Goal: Information Seeking & Learning: Check status

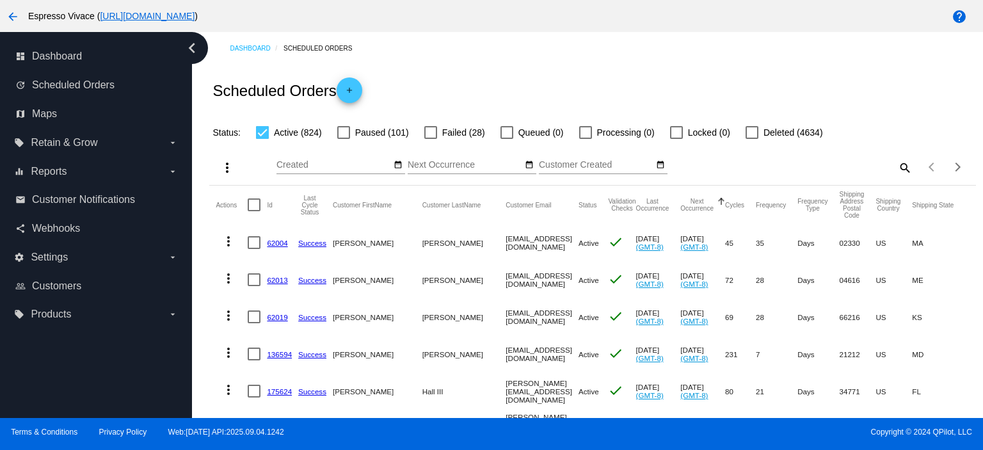
click at [897, 165] on mat-icon "search" at bounding box center [904, 167] width 15 height 20
click at [846, 163] on input "Search" at bounding box center [817, 165] width 191 height 10
paste input "[EMAIL_ADDRESS][DOMAIN_NAME]"
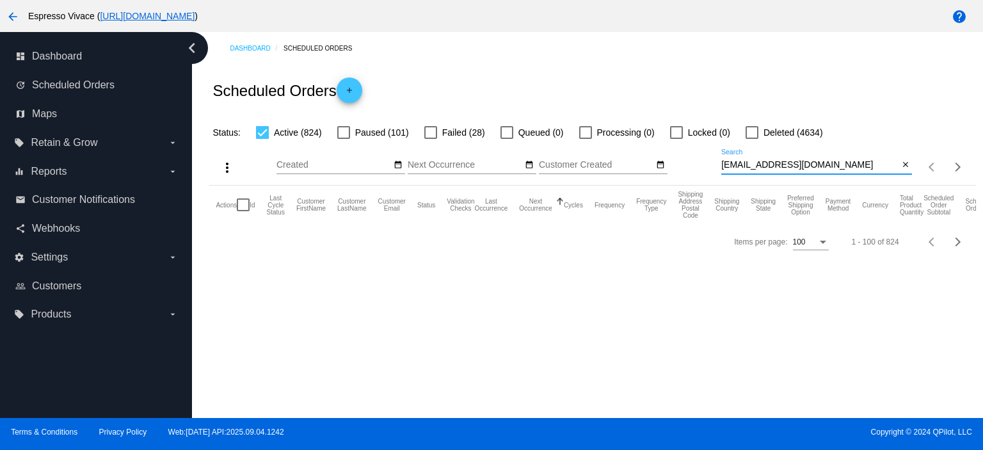
type input "[EMAIL_ADDRESS][DOMAIN_NAME]"
click at [347, 131] on label "Paused (101)" at bounding box center [373, 132] width 72 height 15
click at [344, 139] on input "Paused (101)" at bounding box center [343, 139] width 1 height 1
checkbox input "true"
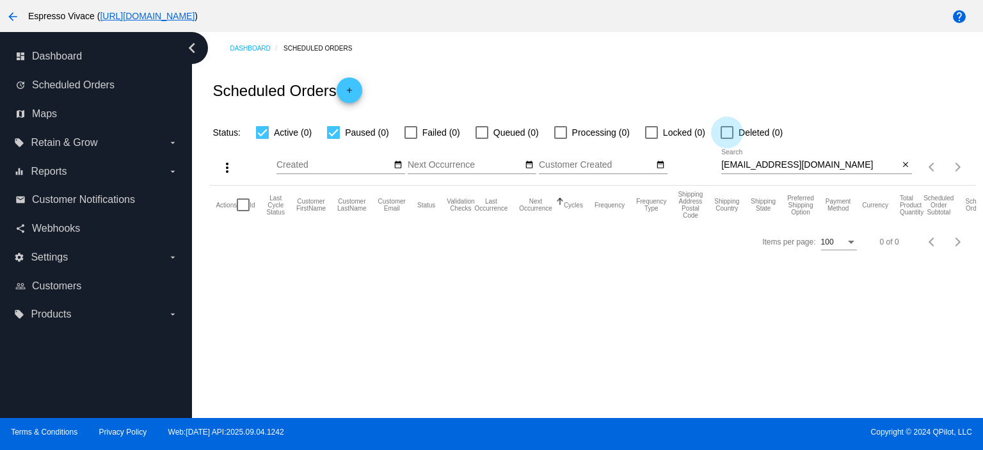
click at [732, 134] on div at bounding box center [727, 132] width 13 height 13
click at [727, 139] on input "Deleted (0)" at bounding box center [727, 139] width 1 height 1
checkbox input "true"
drag, startPoint x: 809, startPoint y: 162, endPoint x: 660, endPoint y: 154, distance: 149.4
click at [660, 154] on div "more_vert Sep Jan Feb Mar [DATE]" at bounding box center [592, 162] width 766 height 45
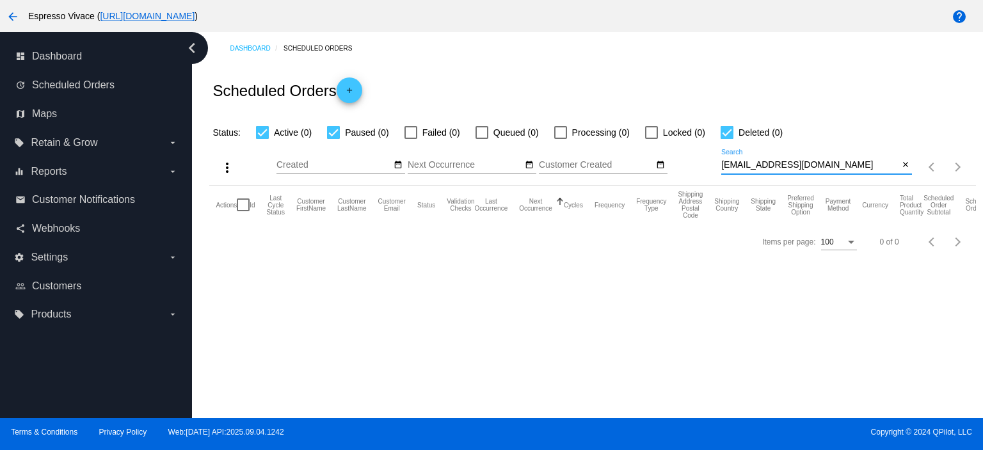
paste input "[EMAIL_ADDRESS]"
drag, startPoint x: 839, startPoint y: 161, endPoint x: 686, endPoint y: 153, distance: 153.2
click at [686, 153] on div "more_vert Sep Jan Feb Mar [DATE]" at bounding box center [592, 162] width 766 height 45
paste input "victoria.chalon"
drag, startPoint x: 835, startPoint y: 166, endPoint x: 640, endPoint y: 166, distance: 195.3
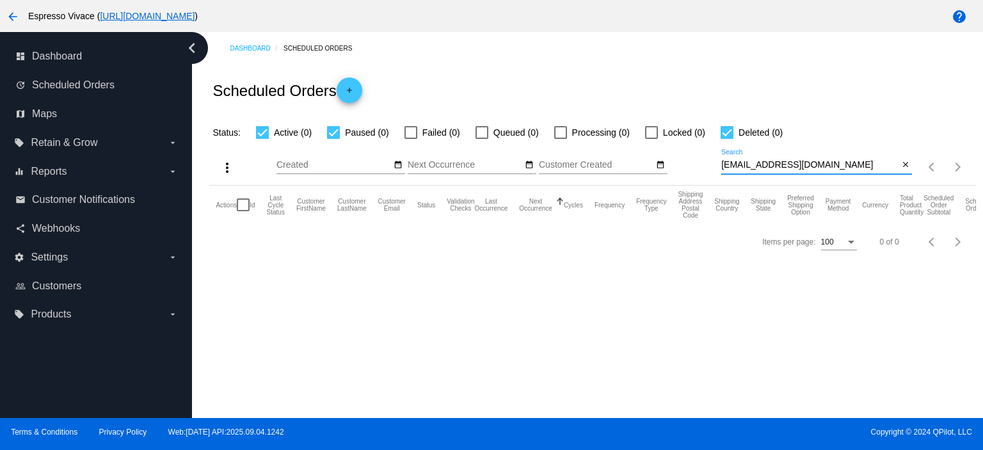
click at [640, 166] on div "more_vert Sep Jan Feb Mar [DATE]" at bounding box center [592, 162] width 766 height 45
paste input "[PERSON_NAME]"
click at [832, 157] on div "[PERSON_NAME][EMAIL_ADDRESS][DOMAIN_NAME] Search" at bounding box center [810, 161] width 177 height 25
drag, startPoint x: 832, startPoint y: 163, endPoint x: 694, endPoint y: 154, distance: 138.6
click at [664, 147] on div "more_vert Sep Jan Feb Mar [DATE]" at bounding box center [592, 162] width 766 height 45
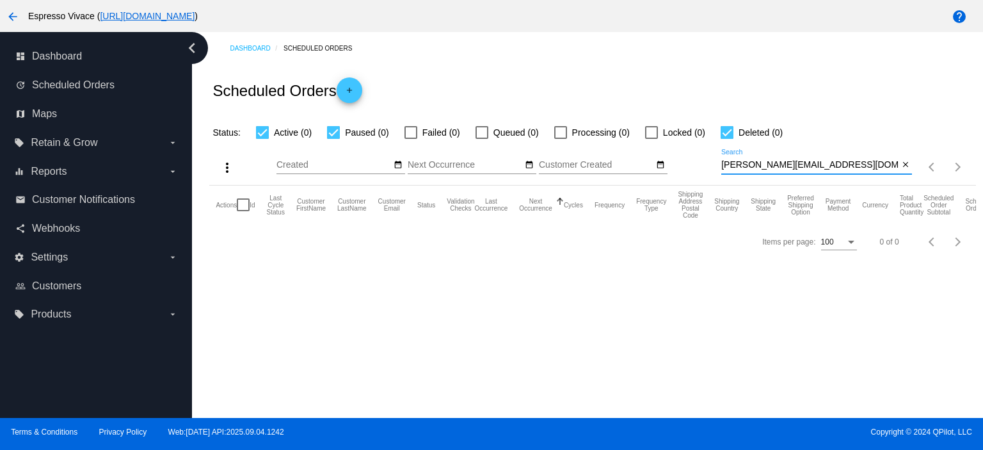
paste input "silviahelenadasilva351@gmai"
drag, startPoint x: 871, startPoint y: 163, endPoint x: 637, endPoint y: 143, distance: 234.5
click at [637, 143] on div "more_vert Sep Jan Feb Mar [DATE]" at bounding box center [592, 162] width 766 height 45
paste input "[EMAIL_ADDRESS]"
drag, startPoint x: 858, startPoint y: 168, endPoint x: 617, endPoint y: 142, distance: 242.1
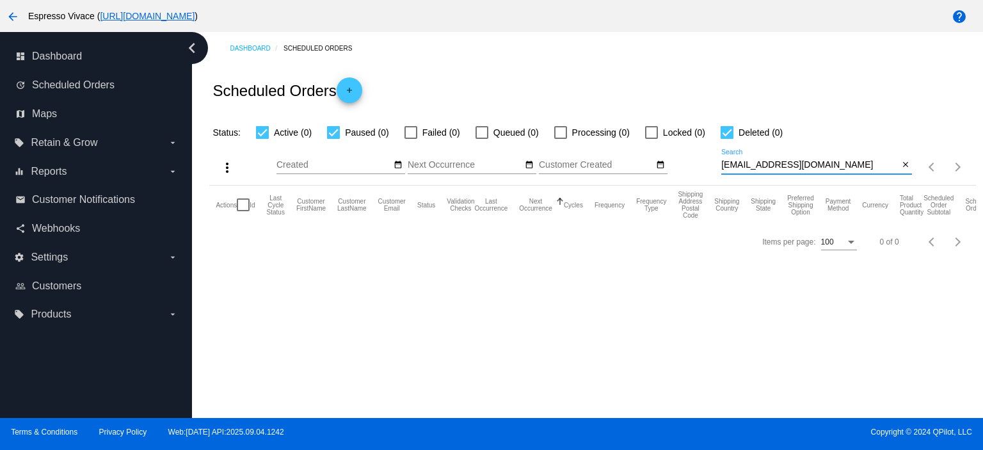
click at [611, 144] on div "more_vert Sep Jan Feb Mar [DATE]" at bounding box center [592, 162] width 766 height 45
paste input "anitahjna"
type input "[EMAIL_ADDRESS][DOMAIN_NAME]"
click at [405, 128] on div at bounding box center [411, 132] width 13 height 13
click at [410, 139] on input "Failed (0)" at bounding box center [410, 139] width 1 height 1
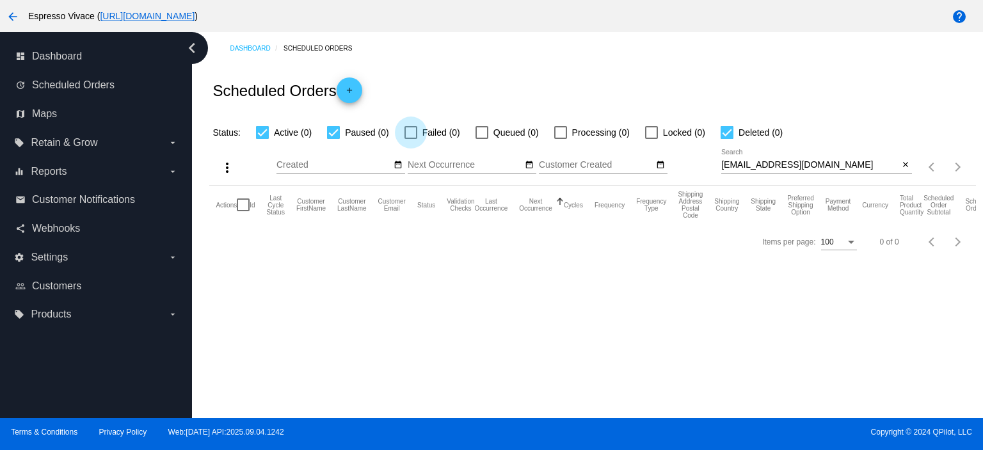
checkbox input "true"
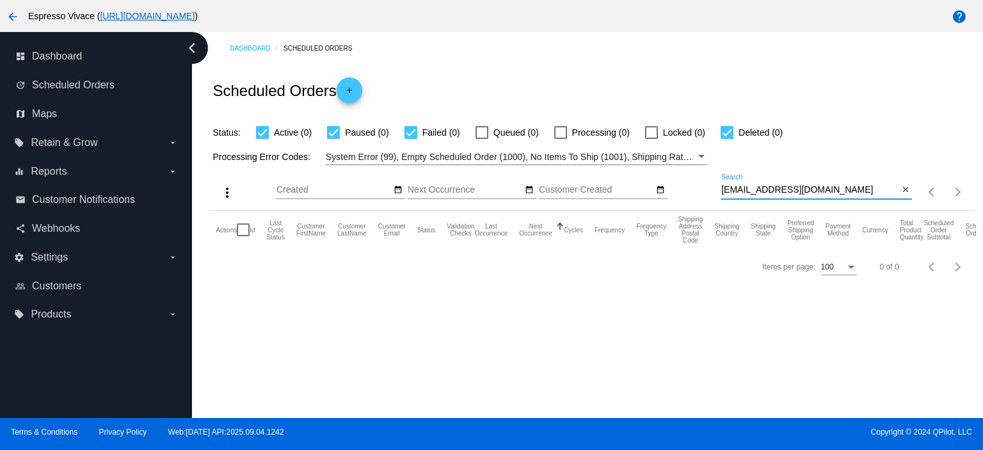
drag, startPoint x: 823, startPoint y: 191, endPoint x: 665, endPoint y: 195, distance: 158.2
click at [665, 195] on div "more_vert Sep Jan Feb Mar [DATE]" at bounding box center [592, 187] width 766 height 45
paste input "[EMAIL_ADDRESS]"
drag, startPoint x: 847, startPoint y: 184, endPoint x: 634, endPoint y: 175, distance: 212.8
click at [638, 178] on div "more_vert Sep Jan Feb Mar [DATE]" at bounding box center [592, 187] width 766 height 45
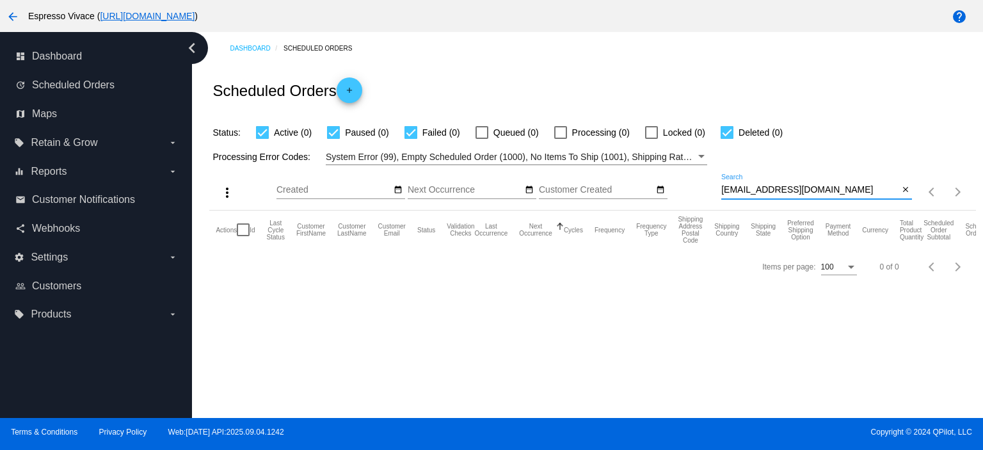
paste input "[EMAIL_ADDRESS]"
drag, startPoint x: 834, startPoint y: 189, endPoint x: 720, endPoint y: 193, distance: 114.0
click at [720, 193] on div "more_vert Sep Jan Feb Mar [DATE]" at bounding box center [592, 187] width 766 height 45
paste input "hans.shi"
drag, startPoint x: 820, startPoint y: 188, endPoint x: 592, endPoint y: 188, distance: 228.6
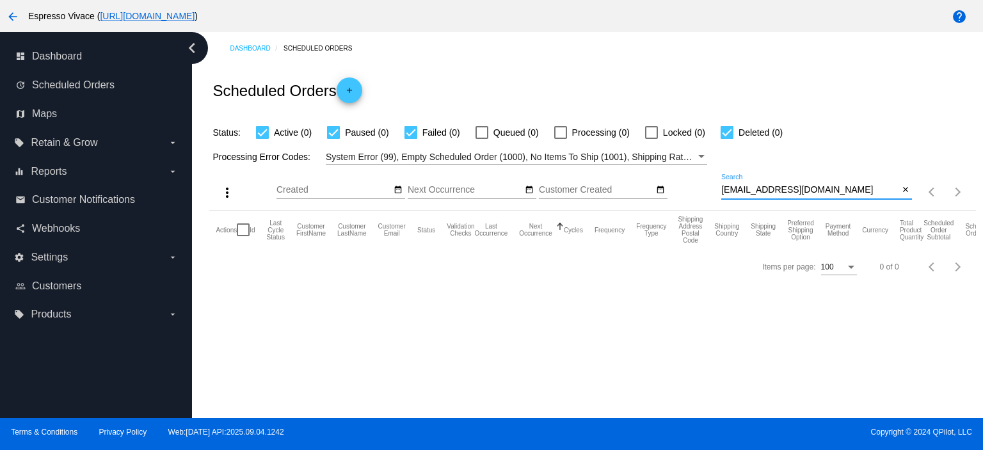
click at [593, 188] on div "more_vert Sep Jan Feb Mar [DATE]" at bounding box center [592, 187] width 766 height 45
paste input "Jaylinsample41"
drag, startPoint x: 840, startPoint y: 189, endPoint x: 706, endPoint y: 190, distance: 133.8
click at [706, 190] on div "more_vert Sep Jan Feb Mar [DATE]" at bounding box center [592, 187] width 766 height 45
paste input "mariannaifarraguirremelo"
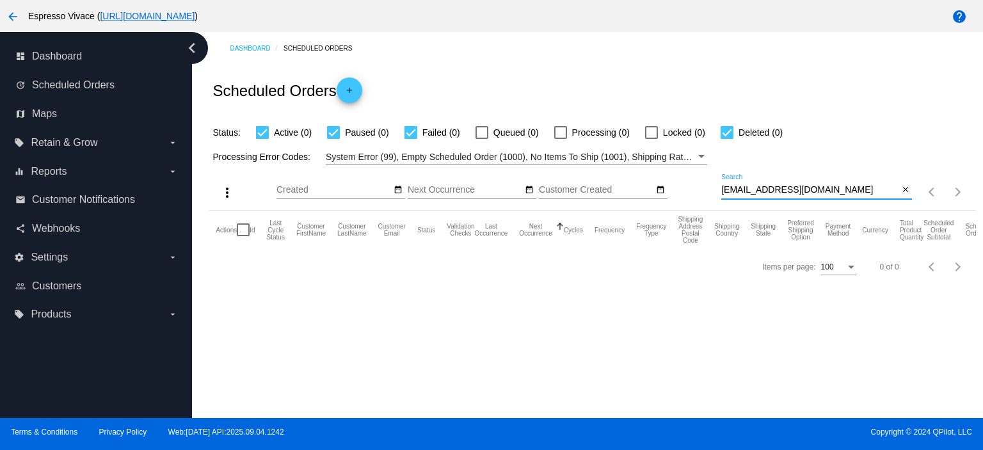
drag, startPoint x: 892, startPoint y: 190, endPoint x: 589, endPoint y: 168, distance: 303.6
click at [589, 168] on div "more_vert Sep Jan Feb Mar [DATE]" at bounding box center [592, 187] width 766 height 45
paste input "jojoyjx@hot"
drag, startPoint x: 824, startPoint y: 192, endPoint x: 645, endPoint y: 195, distance: 178.6
click at [645, 195] on div "more_vert Sep Jan Feb Mar [DATE]" at bounding box center [592, 187] width 766 height 45
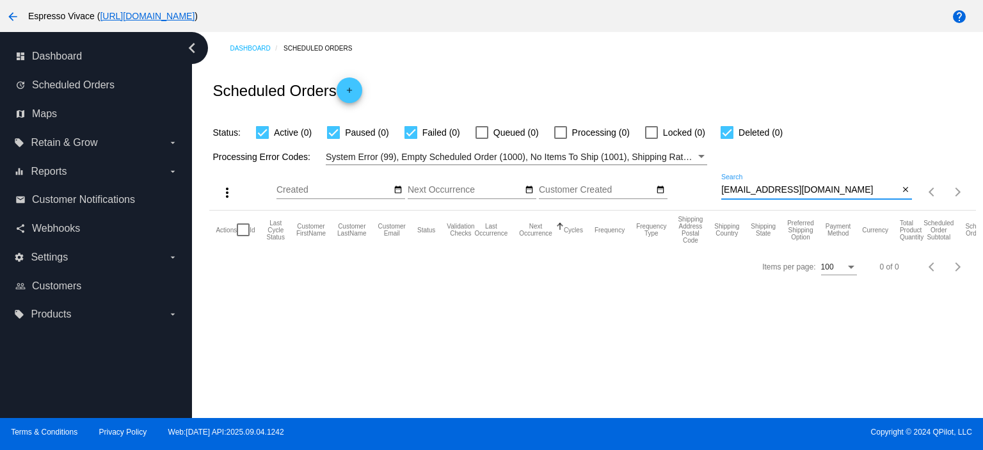
paste input "megholz@g"
drag, startPoint x: 845, startPoint y: 186, endPoint x: 635, endPoint y: 172, distance: 210.5
click at [636, 172] on div "more_vert Sep Jan Feb Mar [DATE]" at bounding box center [592, 187] width 766 height 45
paste input "[PERSON_NAME].[PERSON_NAME]"
drag, startPoint x: 843, startPoint y: 191, endPoint x: 689, endPoint y: 191, distance: 153.6
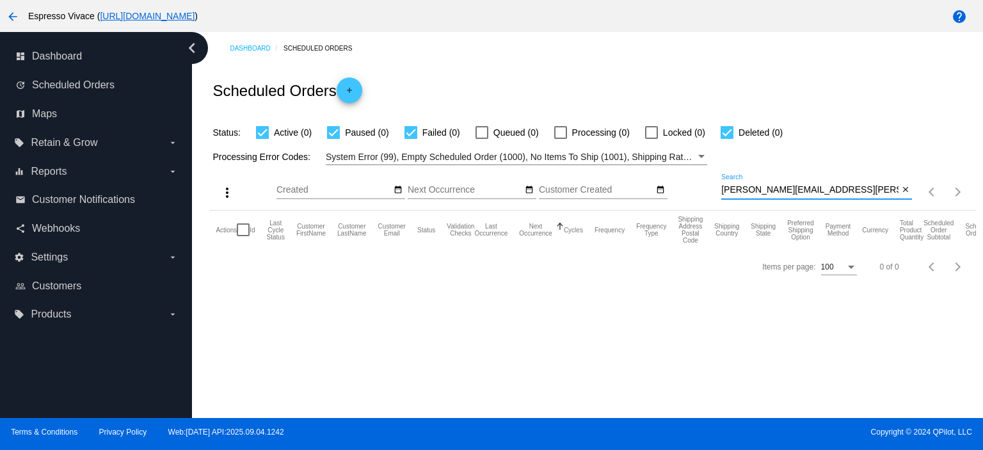
click at [689, 191] on div "more_vert Sep Jan Feb Mar [DATE]" at bounding box center [592, 187] width 766 height 45
paste input "22prag"
drag, startPoint x: 802, startPoint y: 193, endPoint x: 671, endPoint y: 182, distance: 131.0
click at [671, 182] on div "more_vert Sep Jan Feb Mar [DATE]" at bounding box center [592, 187] width 766 height 45
paste input "zmimbiy"
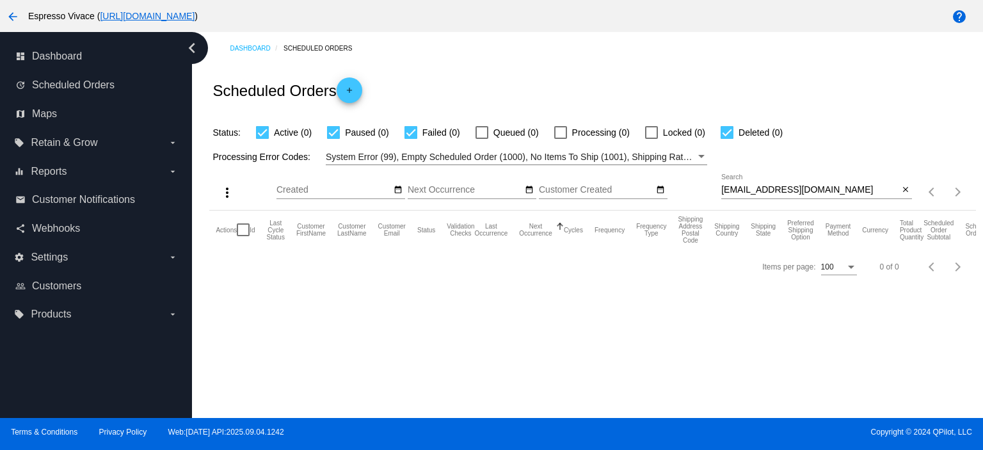
click at [827, 197] on div "[EMAIL_ADDRESS][DOMAIN_NAME] Search" at bounding box center [810, 186] width 177 height 25
drag, startPoint x: 827, startPoint y: 195, endPoint x: 694, endPoint y: 182, distance: 133.8
click at [694, 182] on div "more_vert Sep Jan Feb Mar [DATE]" at bounding box center [592, 187] width 766 height 45
paste input "Zakimomo198"
drag, startPoint x: 863, startPoint y: 197, endPoint x: 845, endPoint y: 197, distance: 17.9
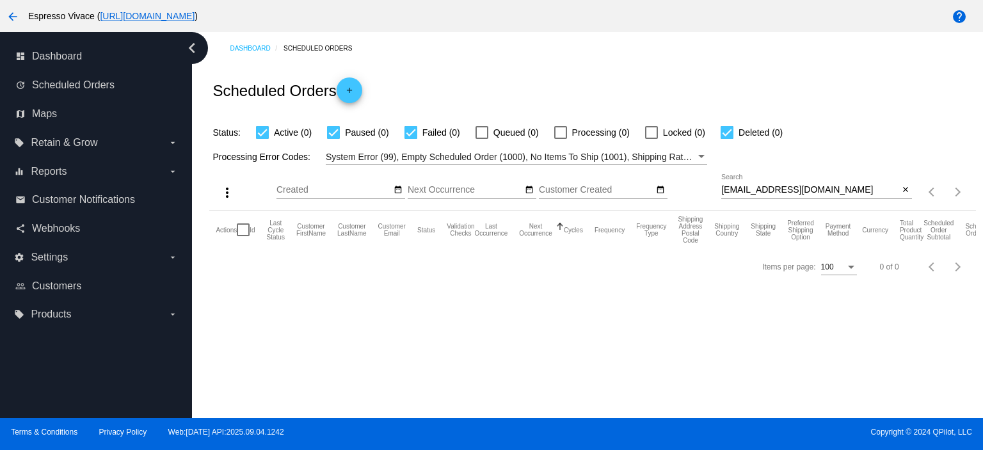
click at [847, 197] on div "[EMAIL_ADDRESS][DOMAIN_NAME] Search" at bounding box center [810, 186] width 177 height 25
drag, startPoint x: 846, startPoint y: 185, endPoint x: 638, endPoint y: 181, distance: 208.1
click at [638, 182] on div "more_vert Sep Jan Feb Mar [DATE]" at bounding box center [592, 187] width 766 height 45
paste input "mali"
drag, startPoint x: 803, startPoint y: 185, endPoint x: 662, endPoint y: 168, distance: 142.5
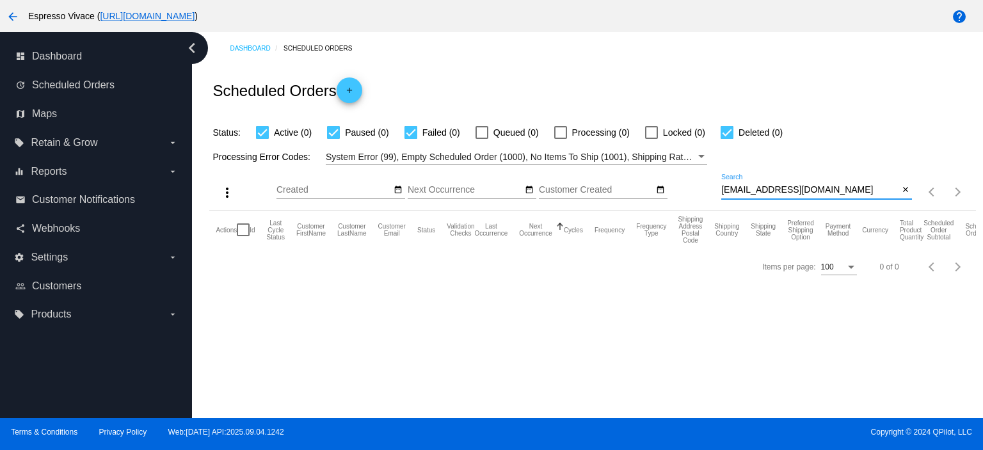
click at [662, 168] on div "more_vert Sep Jan Feb Mar [DATE]" at bounding box center [592, 187] width 766 height 45
paste input "kejodal524@ekuali"
drag, startPoint x: 827, startPoint y: 193, endPoint x: 645, endPoint y: 168, distance: 184.2
click at [645, 168] on div "more_vert Sep Jan Feb Mar [DATE]" at bounding box center [592, 187] width 766 height 45
paste input "[EMAIL_ADDRESS]"
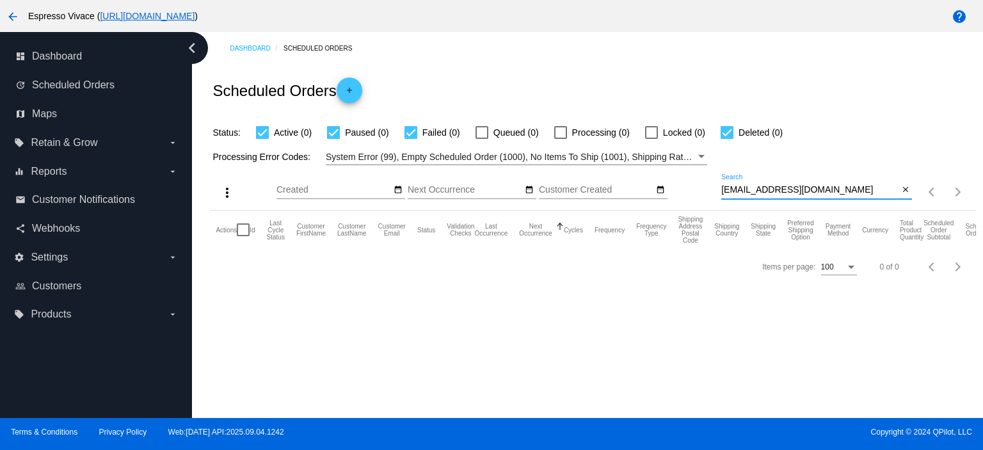
drag, startPoint x: 838, startPoint y: 184, endPoint x: 633, endPoint y: 166, distance: 206.3
click at [627, 167] on div "more_vert Sep Jan Feb Mar [DATE]" at bounding box center [592, 187] width 766 height 45
paste input "cemowoc179@tosvot"
drag, startPoint x: 840, startPoint y: 189, endPoint x: 588, endPoint y: 177, distance: 251.9
click at [588, 177] on div "more_vert Sep Jan Feb Mar [DATE]" at bounding box center [592, 187] width 766 height 45
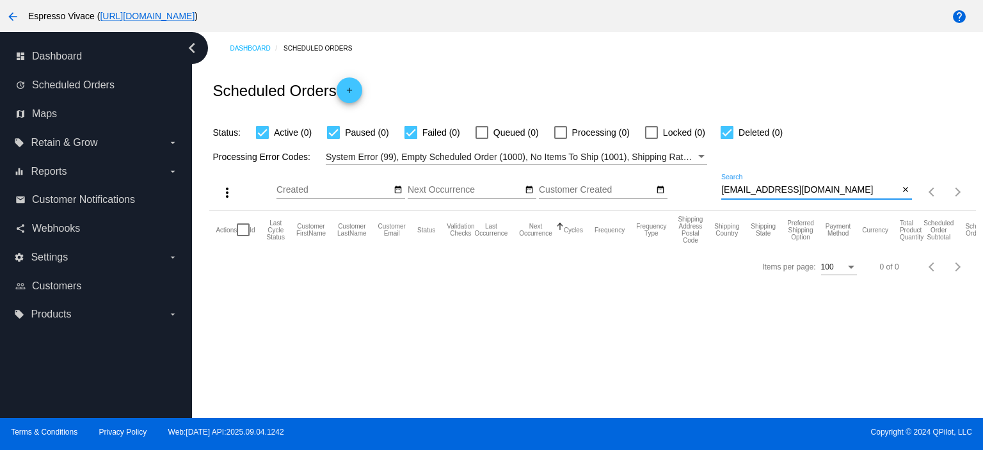
paste input "[EMAIL_ADDRESS]"
drag, startPoint x: 773, startPoint y: 190, endPoint x: 633, endPoint y: 190, distance: 140.2
click at [633, 190] on div "more_vert Sep Jan Feb Mar [DATE]" at bounding box center [592, 187] width 766 height 45
paste input "[PERSON_NAME].leite0523"
drag, startPoint x: 855, startPoint y: 194, endPoint x: 621, endPoint y: 176, distance: 235.0
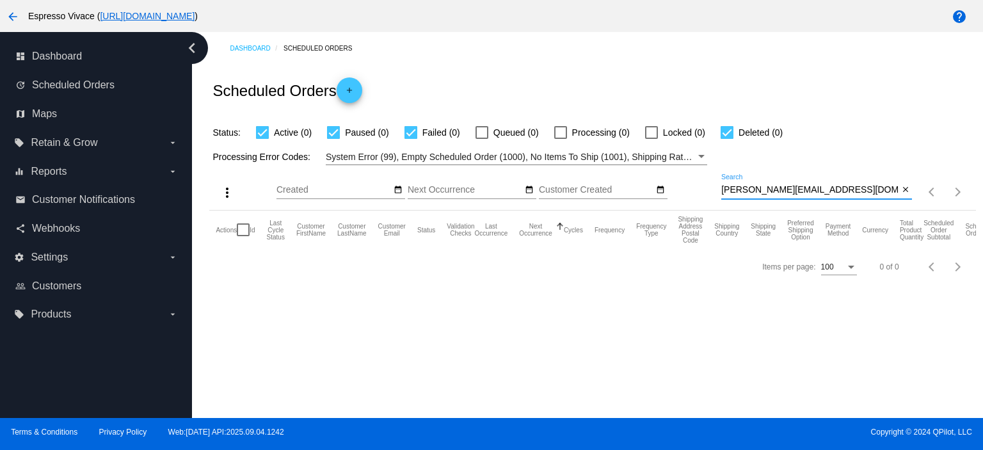
click at [621, 176] on div "more_vert Sep Jan Feb Mar [DATE]" at bounding box center [592, 187] width 766 height 45
paste input "bobbytolleson"
drag, startPoint x: 844, startPoint y: 187, endPoint x: 630, endPoint y: 174, distance: 214.9
click at [642, 181] on div "more_vert Sep Jan Feb Mar [DATE]" at bounding box center [592, 187] width 766 height 45
paste input "Dryriiomar"
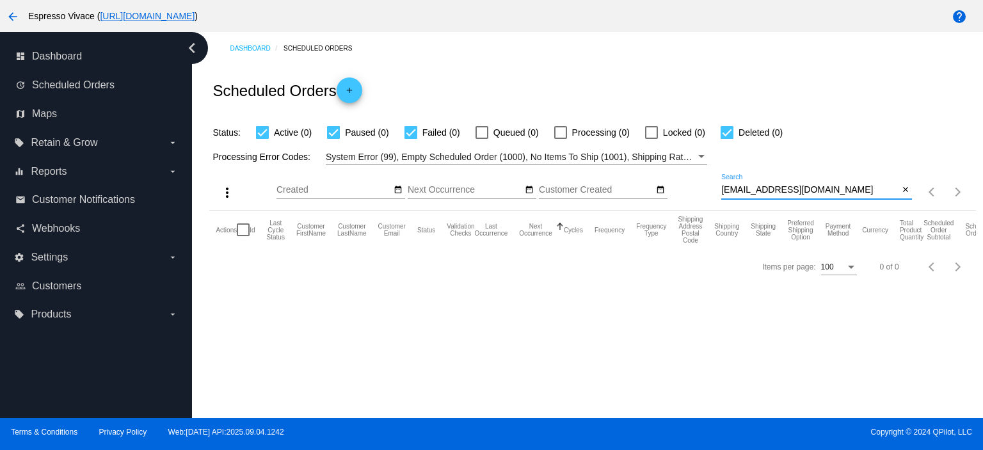
drag, startPoint x: 853, startPoint y: 190, endPoint x: 581, endPoint y: 153, distance: 274.6
click at [581, 154] on app-dashboard-scheduled-orders "Scheduled Orders add Status: Active (0) Paused (0) Failed (0) Queued (0) Proces…" at bounding box center [592, 175] width 766 height 220
paste input "faresomee8"
drag, startPoint x: 825, startPoint y: 193, endPoint x: 564, endPoint y: 150, distance: 264.1
click at [564, 150] on app-dashboard-scheduled-orders "Scheduled Orders add Status: Active (0) Paused (0) Failed (0) Queued (0) Proces…" at bounding box center [592, 175] width 766 height 220
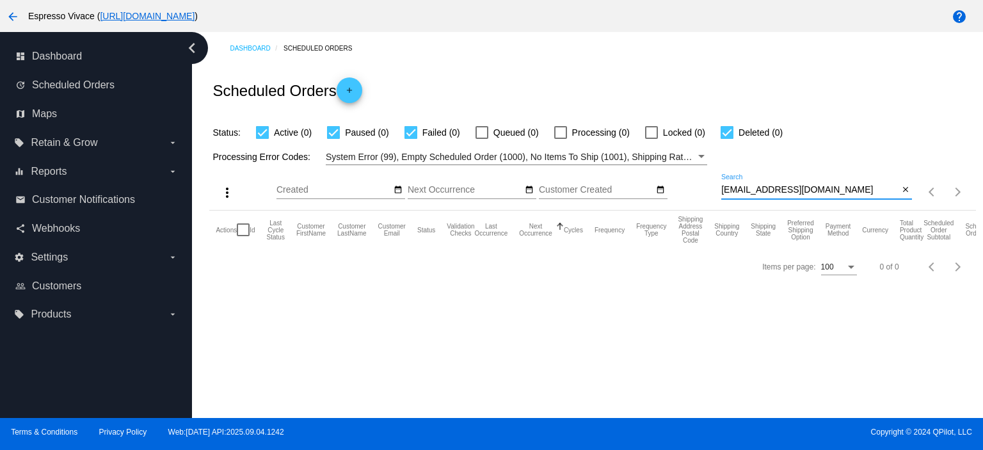
paste input "4579789"
drag, startPoint x: 834, startPoint y: 189, endPoint x: 617, endPoint y: 190, distance: 216.4
click at [617, 190] on div "more_vert Sep Jan Feb Mar [DATE]" at bounding box center [592, 187] width 766 height 45
paste input "LAURIANOANDRADEFILHO4"
click at [861, 186] on input "[EMAIL_ADDRESS][DOMAIN_NAME]" at bounding box center [810, 190] width 177 height 10
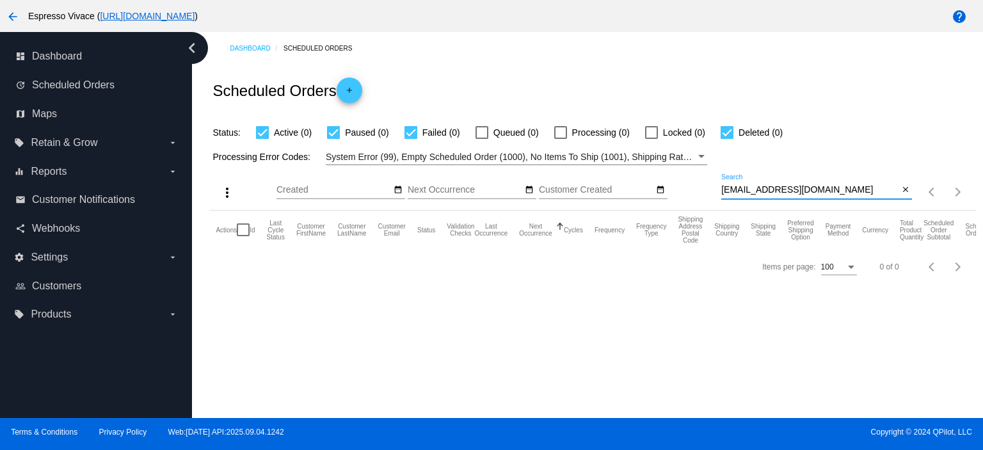
click at [861, 186] on input "[EMAIL_ADDRESS][DOMAIN_NAME]" at bounding box center [810, 190] width 177 height 10
paste input "[PERSON_NAME][EMAIL_ADDRESS][PERSON_NAME][DOMAIN_NAME]"
drag, startPoint x: 821, startPoint y: 188, endPoint x: 689, endPoint y: 175, distance: 132.5
click at [689, 175] on div "more_vert Sep Jan Feb Mar [DATE]" at bounding box center [592, 187] width 766 height 45
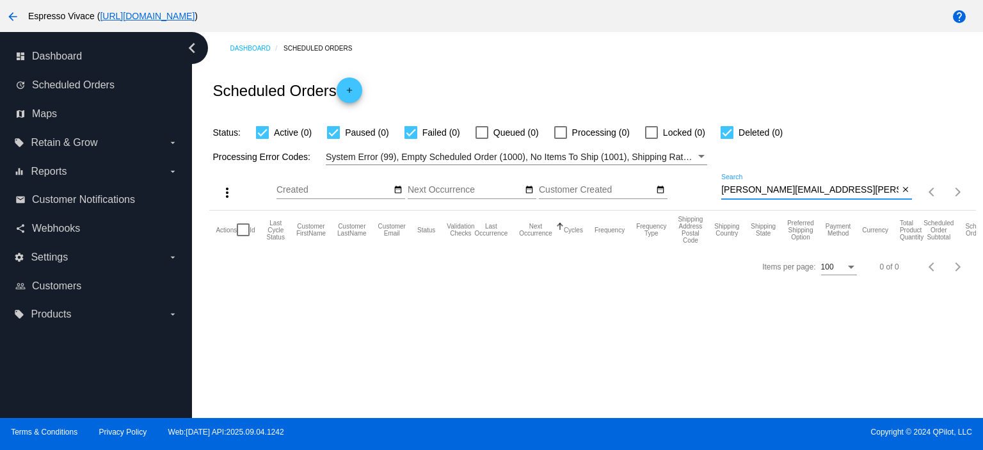
paste input "[EMAIL_ADDRESS][DOMAIN_NAME]"
drag, startPoint x: 827, startPoint y: 188, endPoint x: 642, endPoint y: 172, distance: 185.7
click at [638, 172] on div "more_vert Sep Jan Feb Mar [DATE]" at bounding box center [592, 187] width 766 height 45
paste input "ivonepenteadodarocha13@gmai"
type input "[EMAIL_ADDRESS][DOMAIN_NAME]"
